Goal: Navigation & Orientation: Find specific page/section

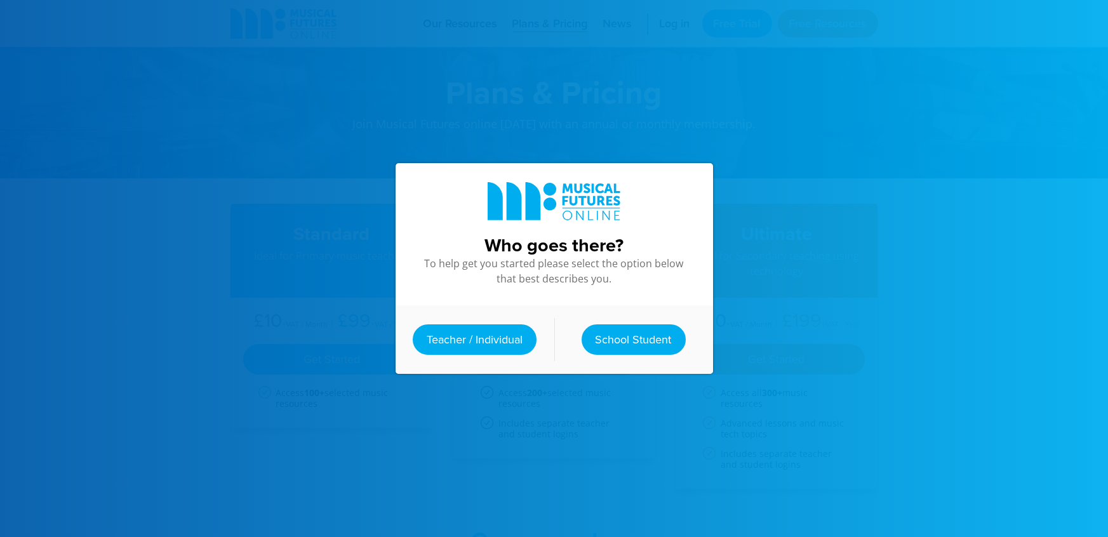
click at [854, 262] on div at bounding box center [554, 268] width 1108 height 537
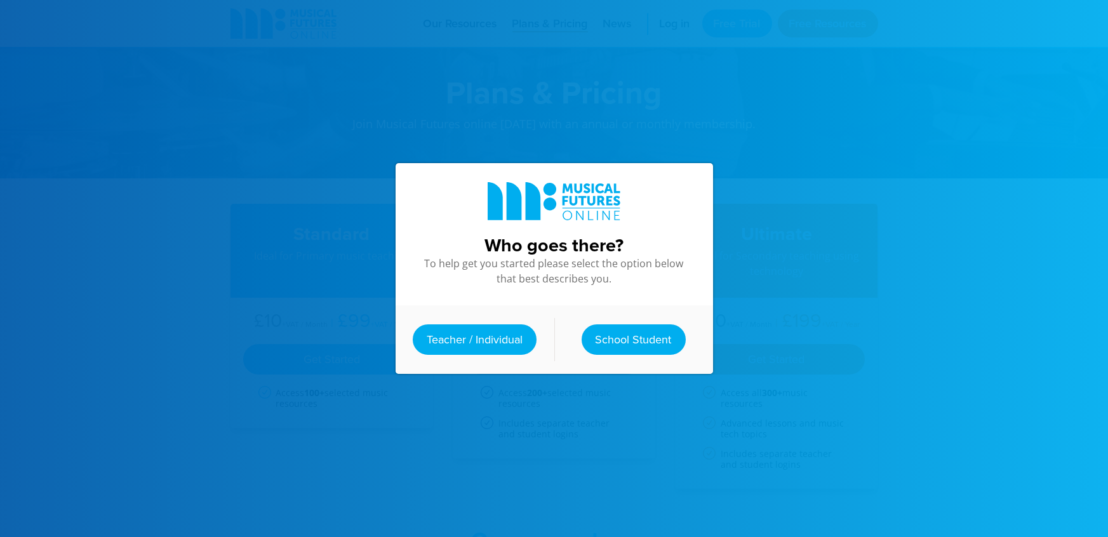
click at [854, 262] on div at bounding box center [554, 268] width 1108 height 537
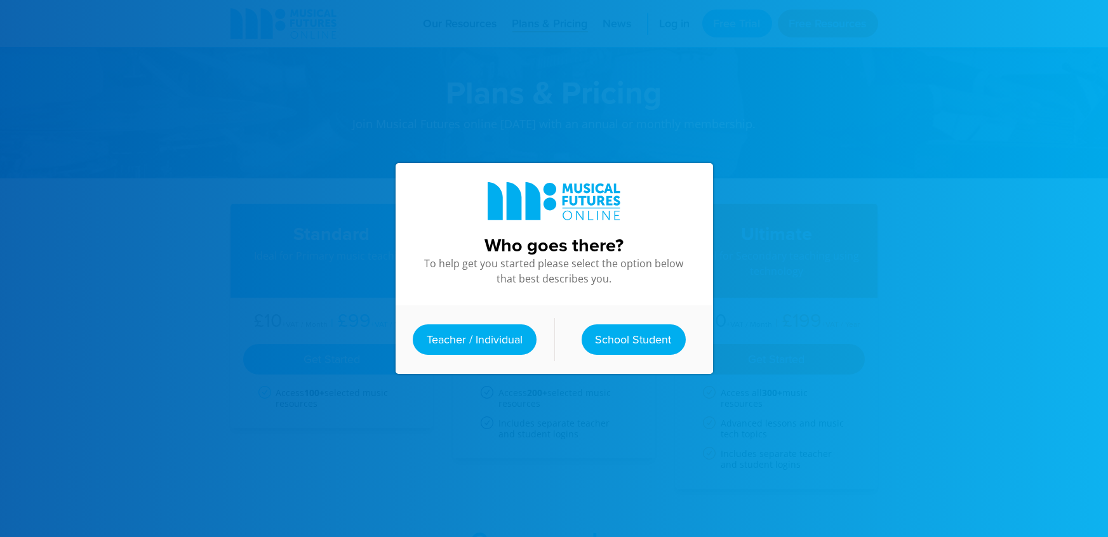
click at [854, 262] on div at bounding box center [554, 268] width 1108 height 537
